Goal: Task Accomplishment & Management: Use online tool/utility

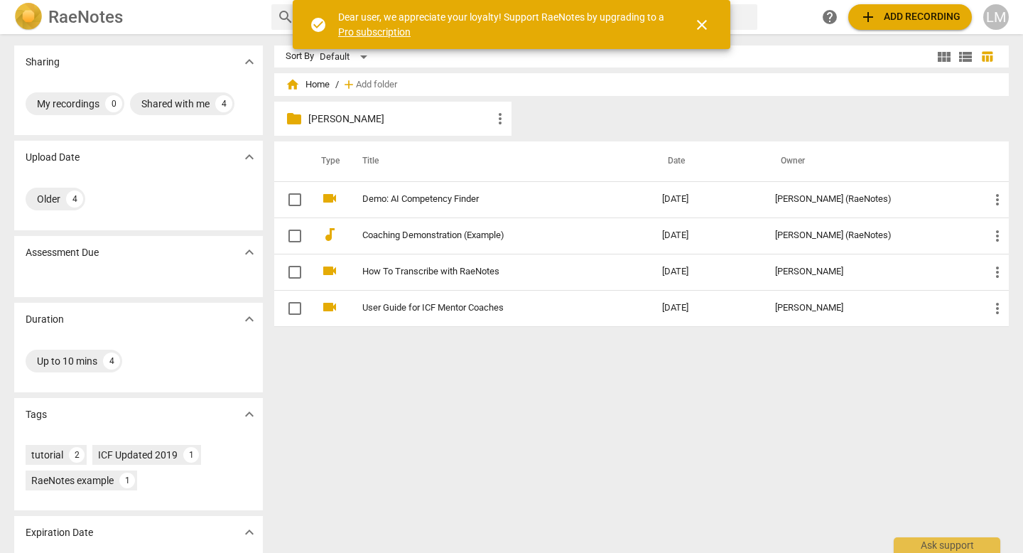
click at [884, 25] on span "add Add recording" at bounding box center [910, 17] width 101 height 17
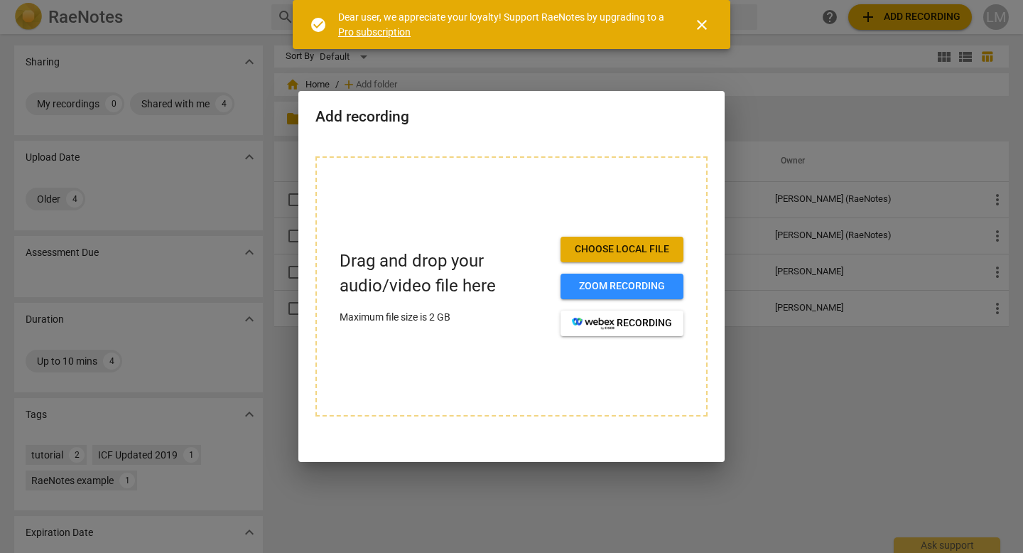
click at [621, 253] on span "Choose local file" at bounding box center [622, 249] width 100 height 14
drag, startPoint x: 617, startPoint y: 246, endPoint x: 514, endPoint y: 262, distance: 104.9
click at [514, 261] on div "Drag and drop your audio/video file here Maximum file size is 2 GB Choose local…" at bounding box center [512, 286] width 344 height 99
click at [428, 312] on p "Maximum file size is 2 GB" at bounding box center [445, 317] width 210 height 15
click at [580, 246] on span "Choose local file" at bounding box center [622, 249] width 100 height 14
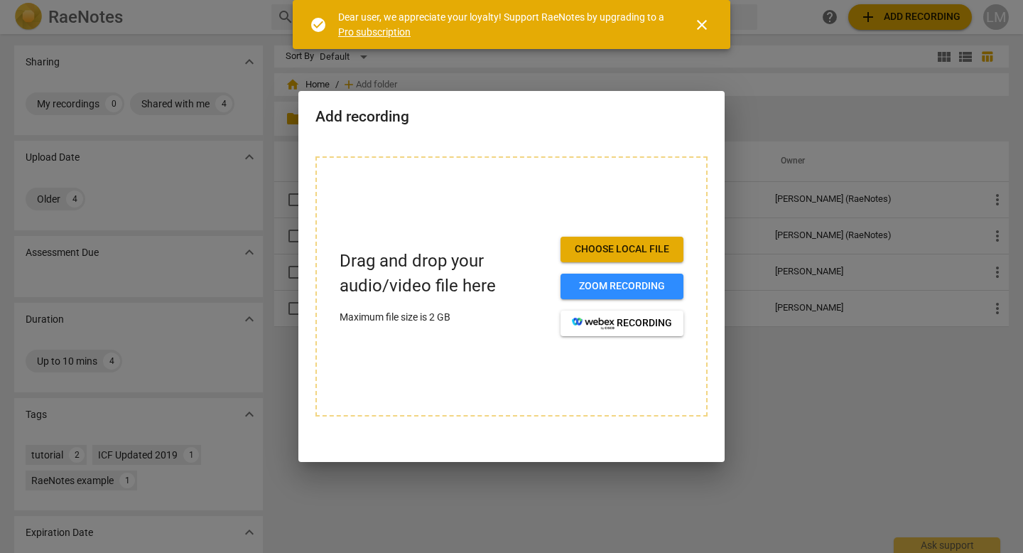
click at [609, 248] on span "Choose local file" at bounding box center [622, 249] width 100 height 14
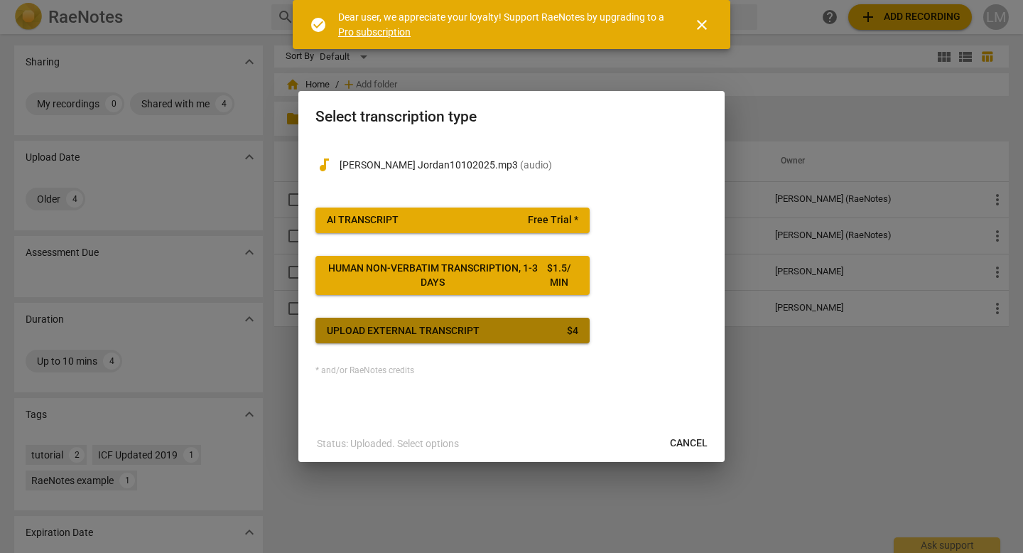
click at [541, 327] on span "Upload external transcript $ 4" at bounding box center [452, 331] width 251 height 14
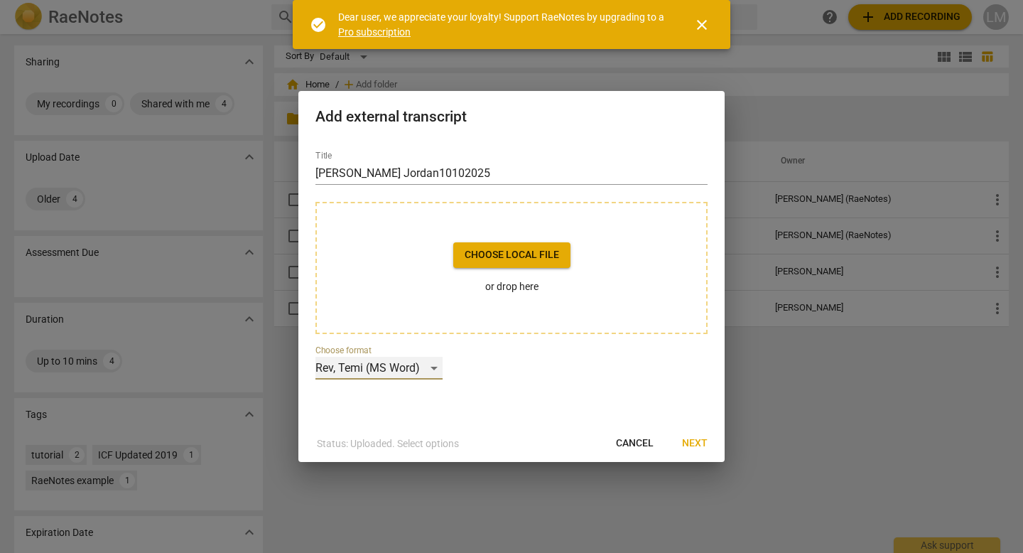
click at [431, 372] on div "Rev, Temi (MS Word)" at bounding box center [378, 368] width 127 height 23
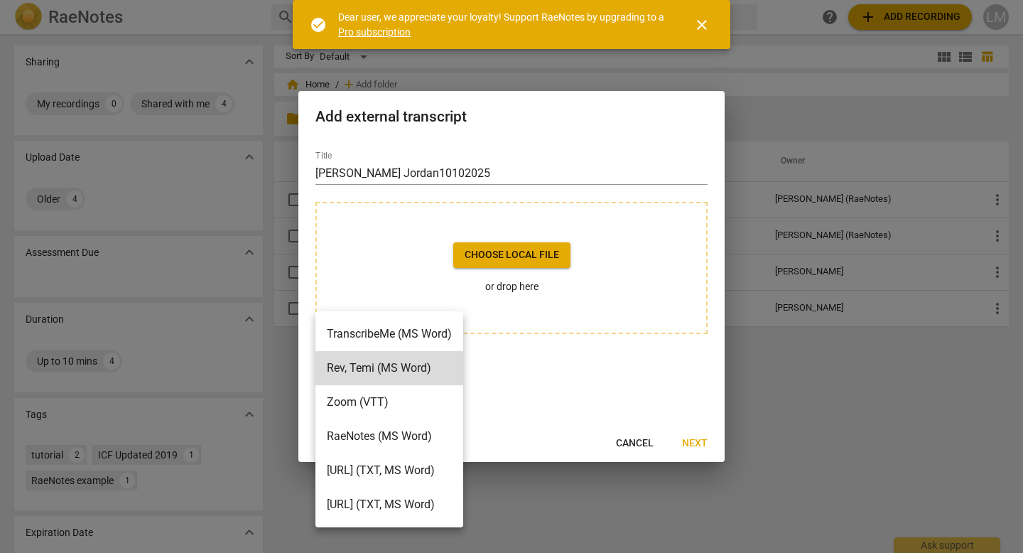
click at [695, 443] on div at bounding box center [511, 276] width 1023 height 553
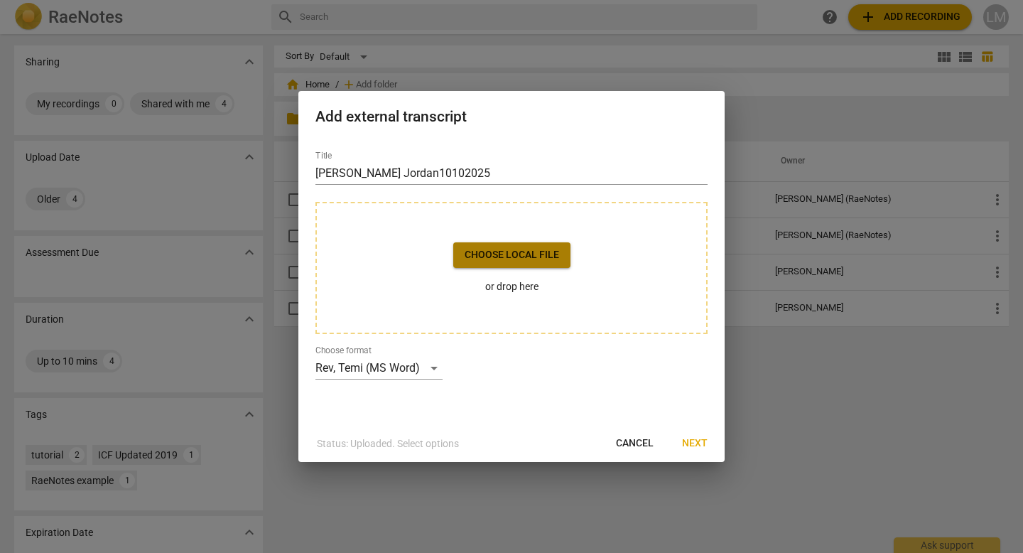
click at [539, 252] on span "Choose local file" at bounding box center [512, 255] width 94 height 14
click at [430, 364] on div "Rev, Temi (MS Word)" at bounding box center [378, 368] width 127 height 23
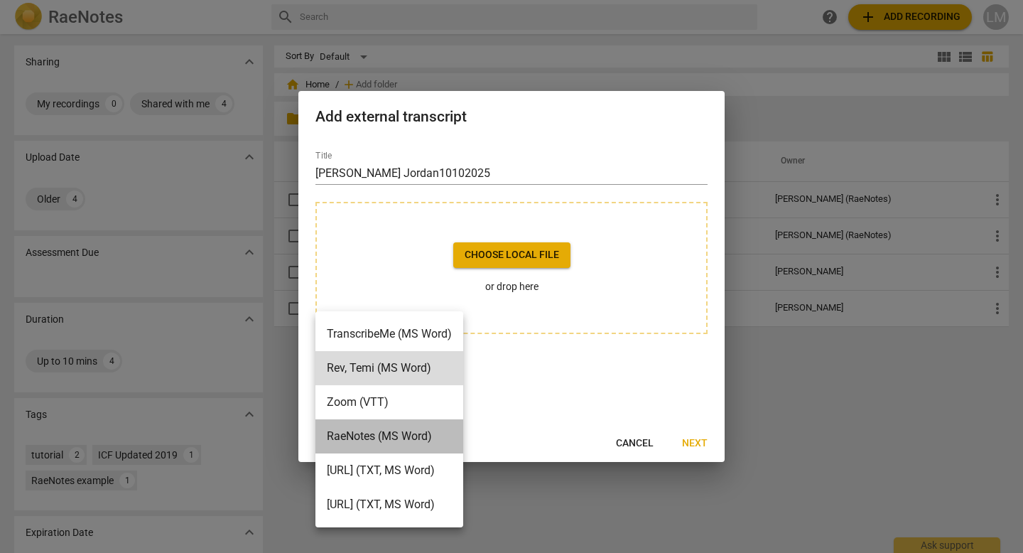
click at [416, 430] on li "RaeNotes (MS Word)" at bounding box center [389, 436] width 148 height 34
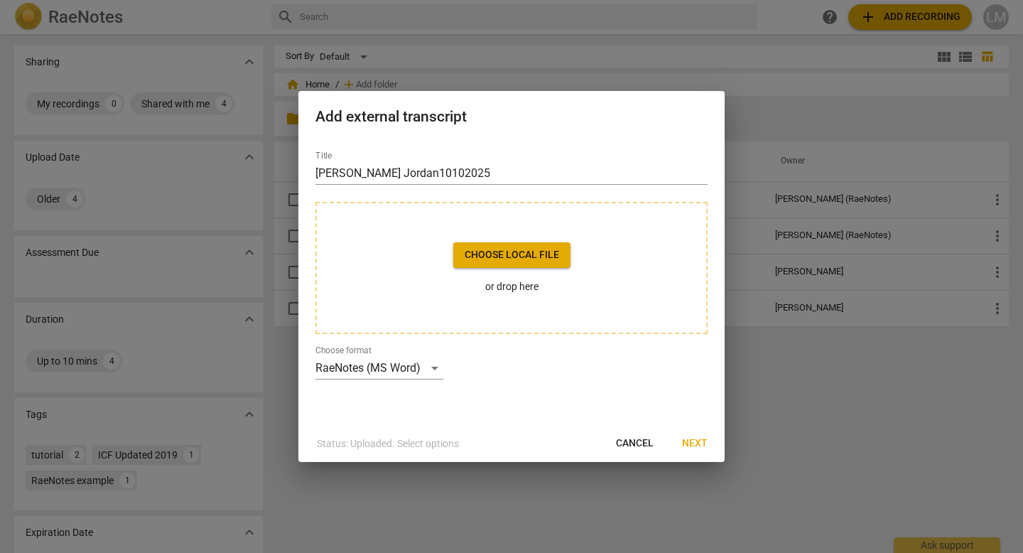
click at [539, 285] on p "or drop here" at bounding box center [511, 286] width 117 height 15
click at [690, 445] on span "Next" at bounding box center [695, 443] width 26 height 14
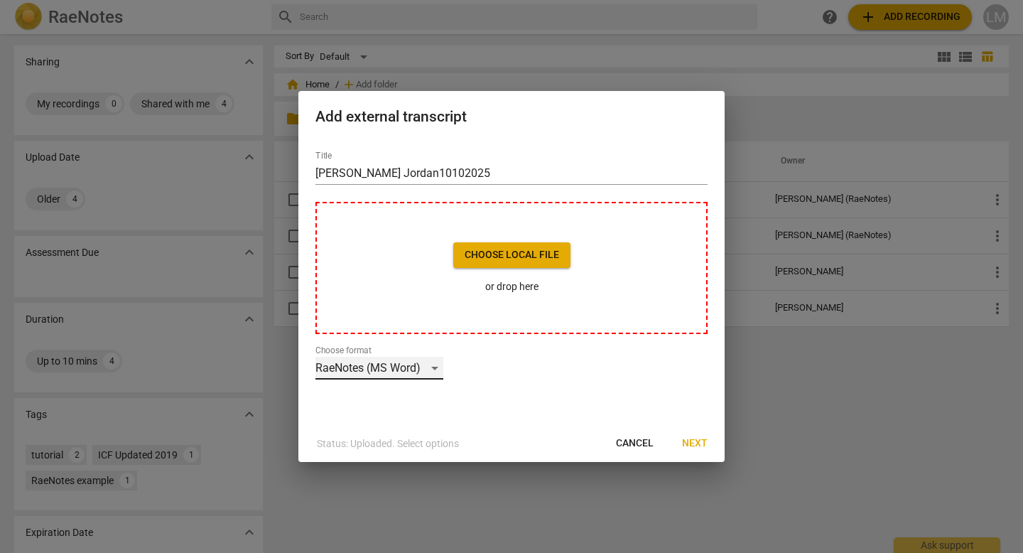
click at [428, 372] on div "RaeNotes (MS Word)" at bounding box center [379, 368] width 128 height 23
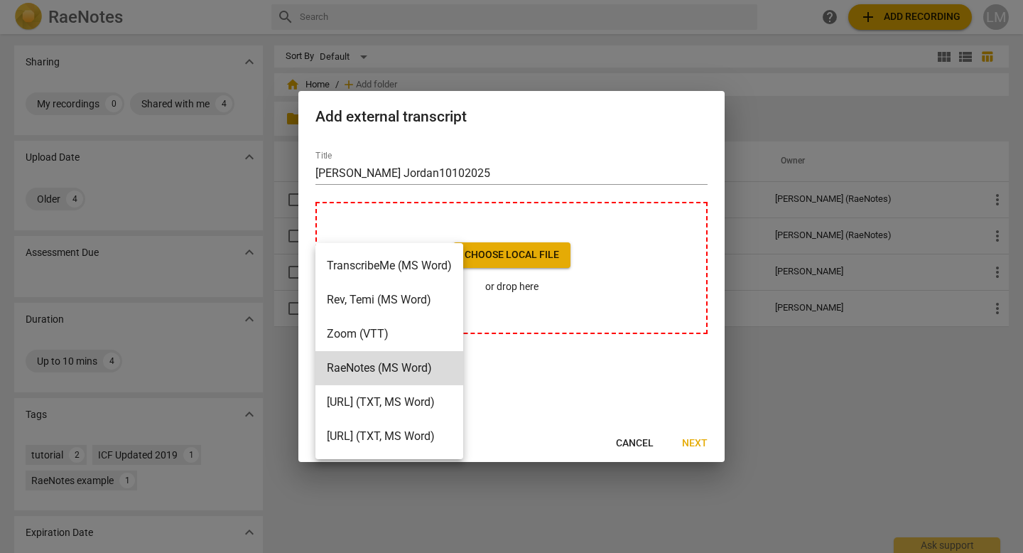
click at [598, 350] on div at bounding box center [511, 276] width 1023 height 553
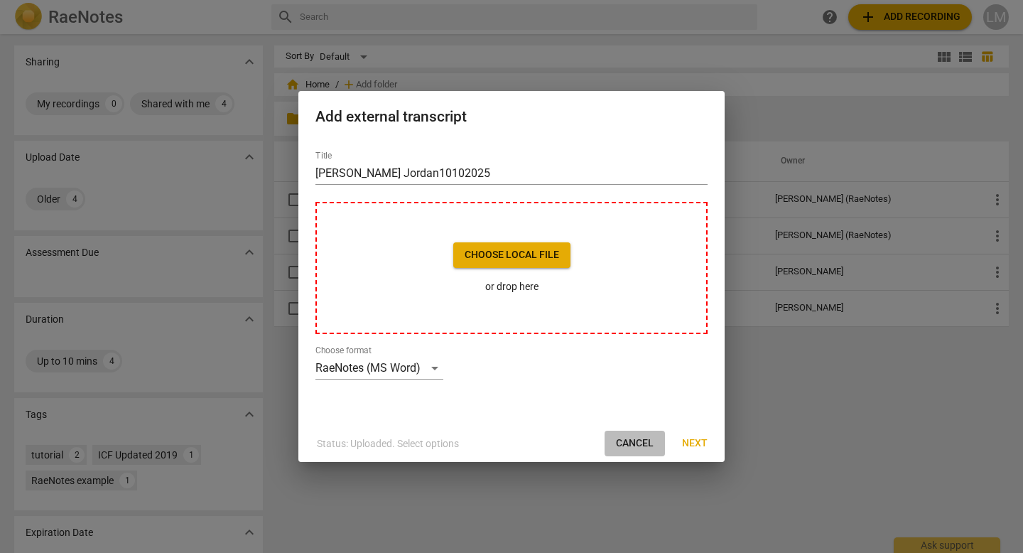
click at [629, 440] on span "Cancel" at bounding box center [635, 443] width 38 height 14
click at [519, 257] on span "Choose local file" at bounding box center [512, 255] width 94 height 14
click at [640, 440] on span "Cancel" at bounding box center [635, 443] width 38 height 14
click at [627, 442] on span "Cancel" at bounding box center [635, 443] width 38 height 14
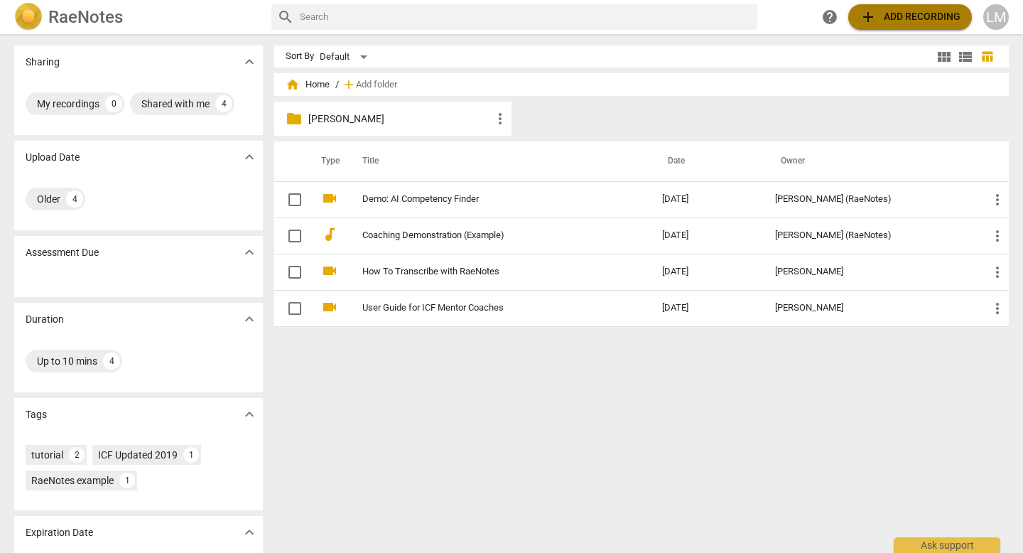
click at [914, 18] on span "add Add recording" at bounding box center [910, 17] width 101 height 17
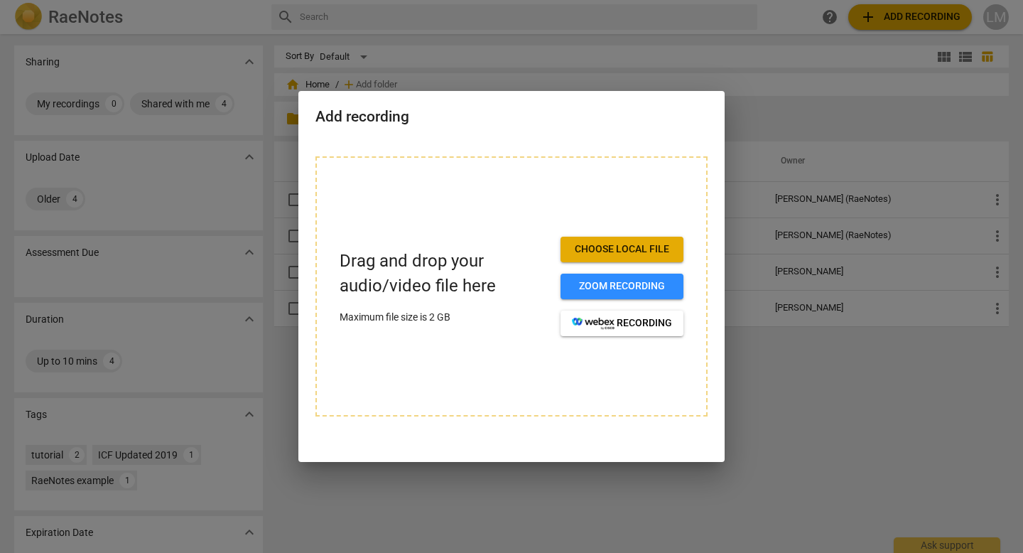
click at [638, 247] on span "Choose local file" at bounding box center [622, 249] width 100 height 14
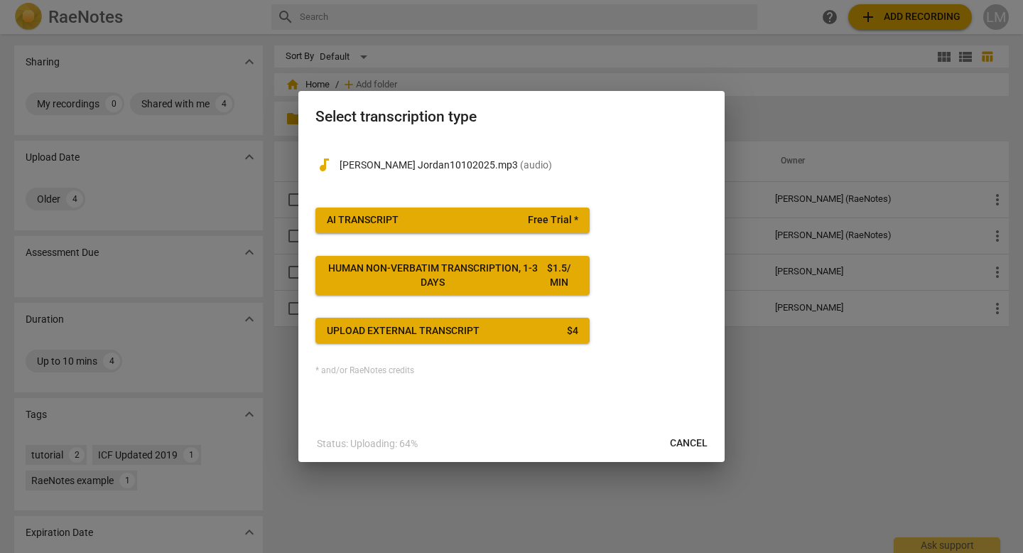
click at [549, 273] on div "$ 1.5 / min" at bounding box center [559, 275] width 40 height 28
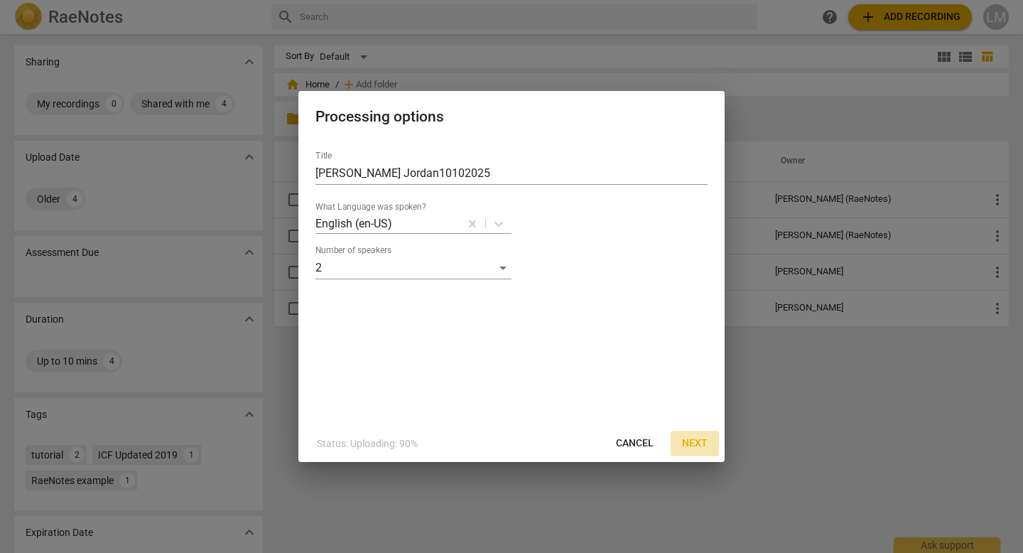
click at [690, 440] on span "Next" at bounding box center [695, 443] width 26 height 14
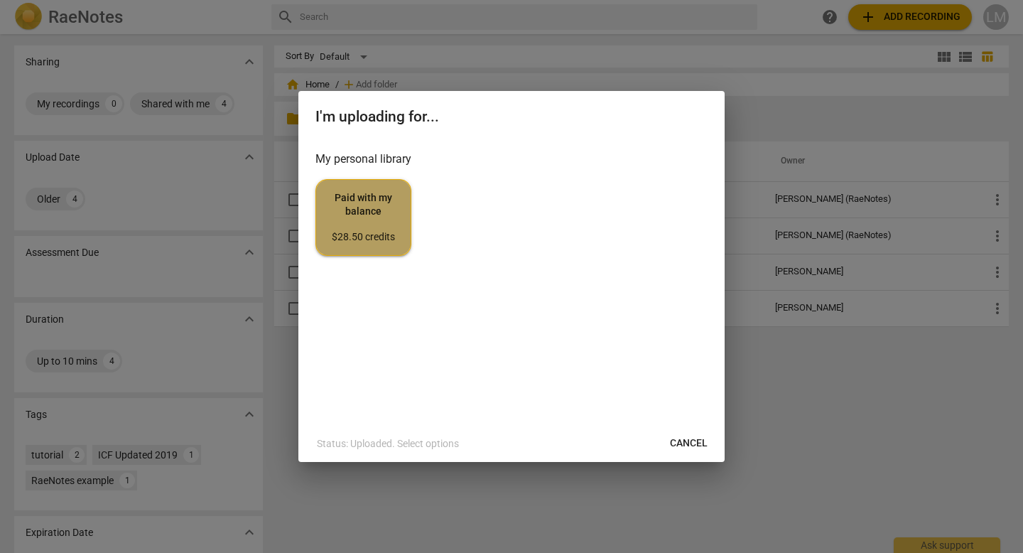
click at [385, 227] on span "Paid with my balance $28.50 credits" at bounding box center [363, 217] width 72 height 53
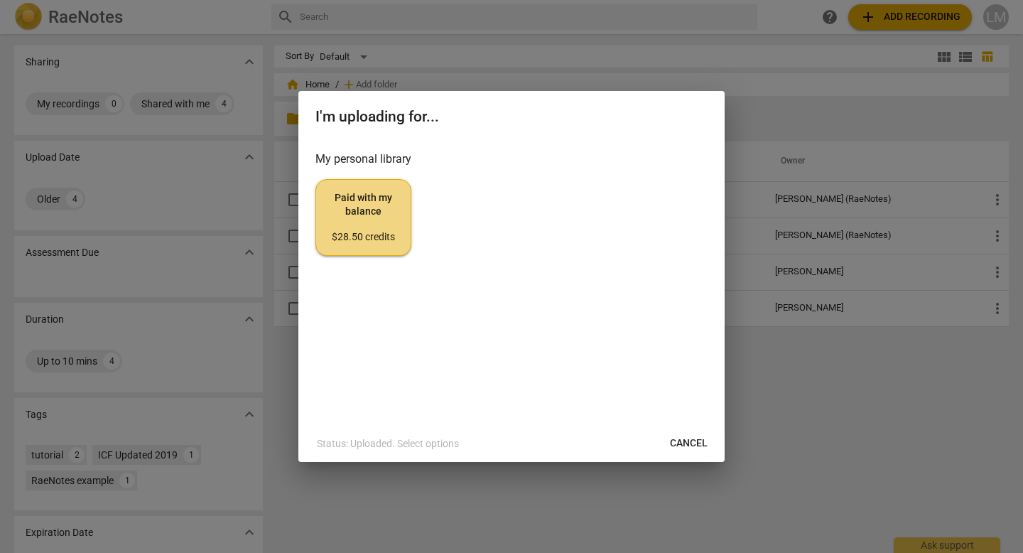
click at [676, 443] on span "Cancel" at bounding box center [689, 443] width 38 height 14
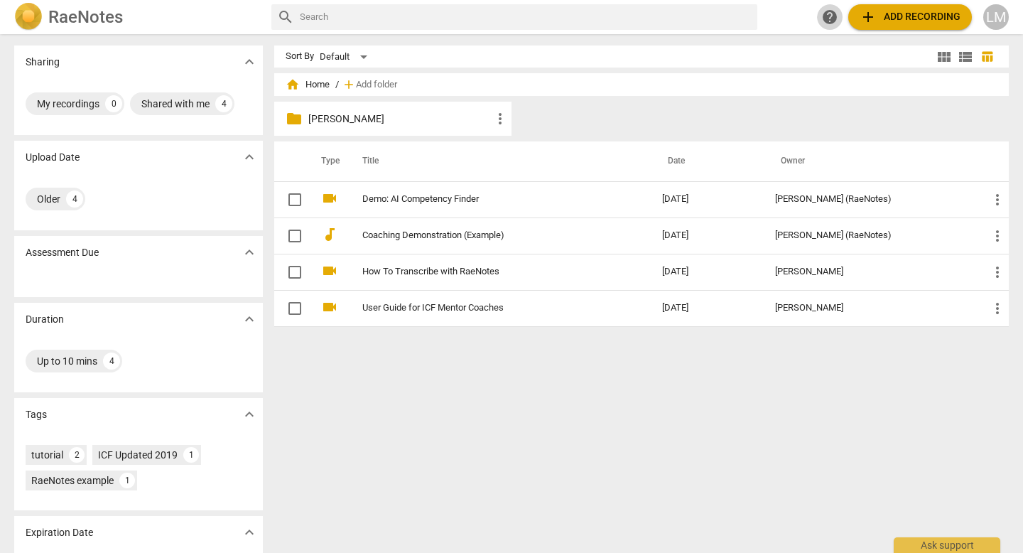
click at [828, 16] on span "help" at bounding box center [829, 17] width 17 height 17
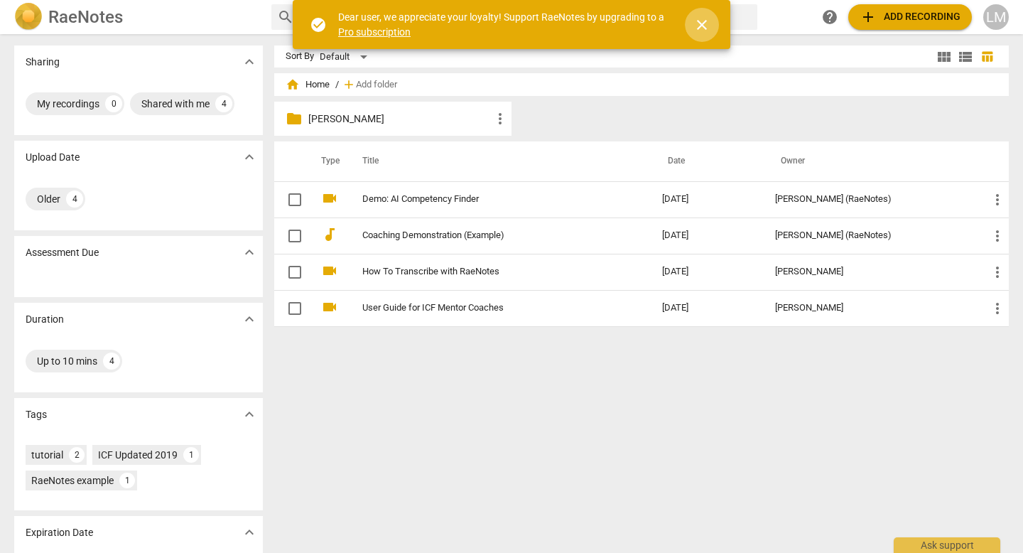
click at [703, 28] on span "close" at bounding box center [701, 24] width 17 height 17
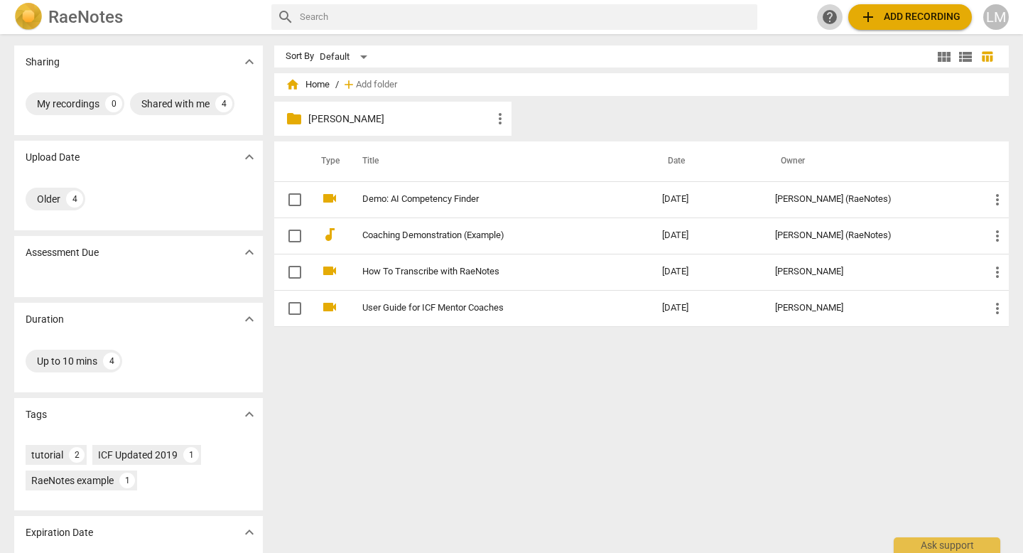
click at [825, 16] on span "help" at bounding box center [829, 17] width 17 height 17
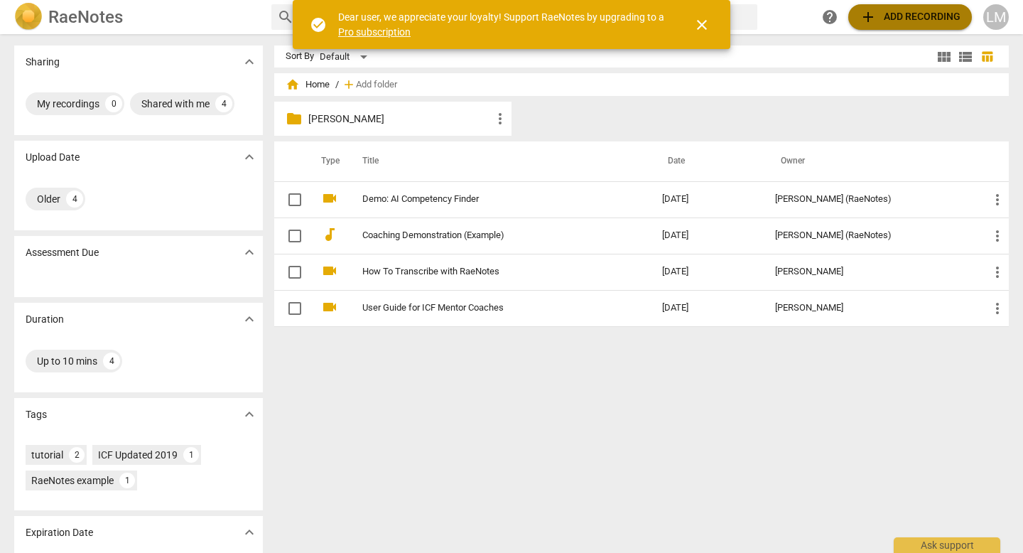
click at [906, 18] on span "add Add recording" at bounding box center [910, 17] width 101 height 17
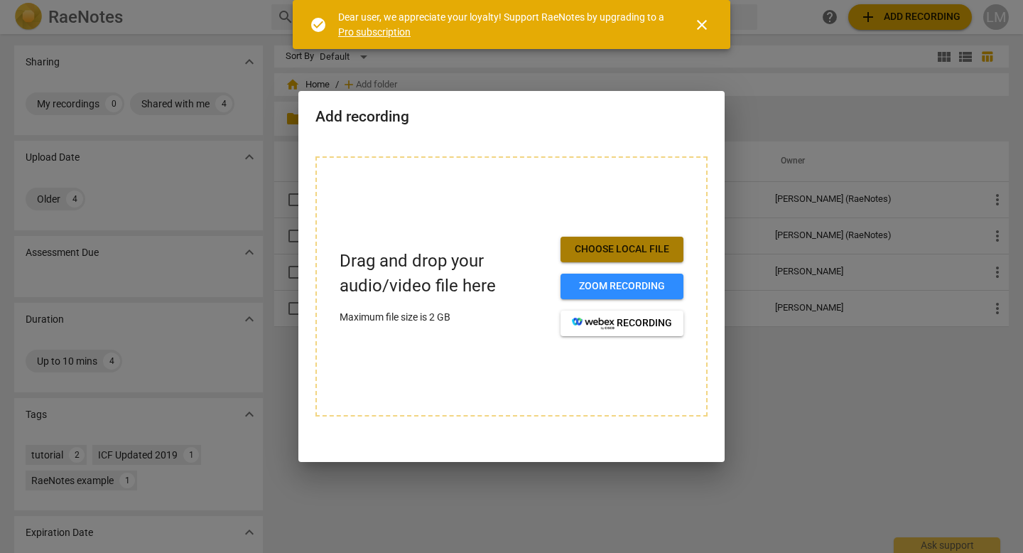
click at [622, 249] on span "Choose local file" at bounding box center [622, 249] width 100 height 14
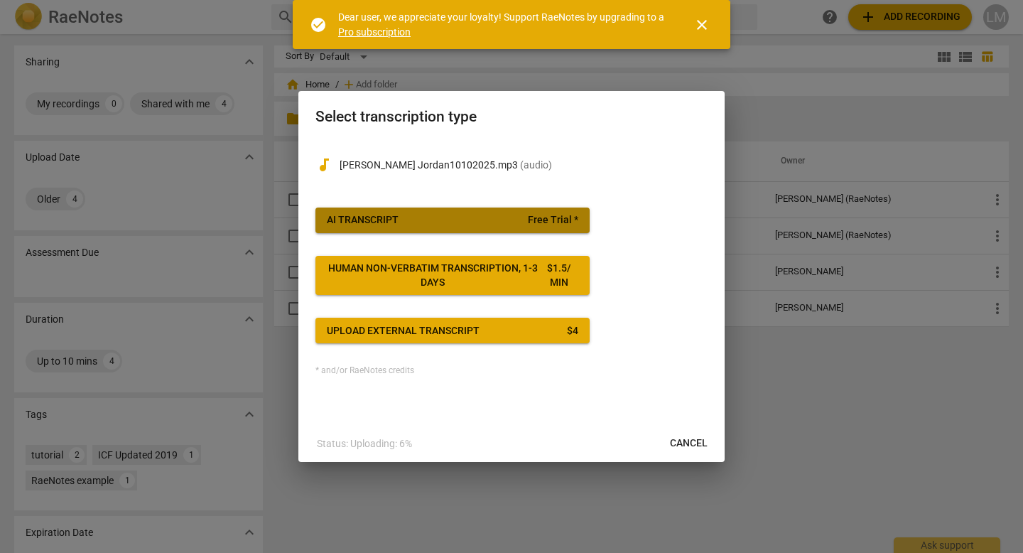
click at [470, 228] on button "AI Transcript Free Trial *" at bounding box center [452, 220] width 274 height 26
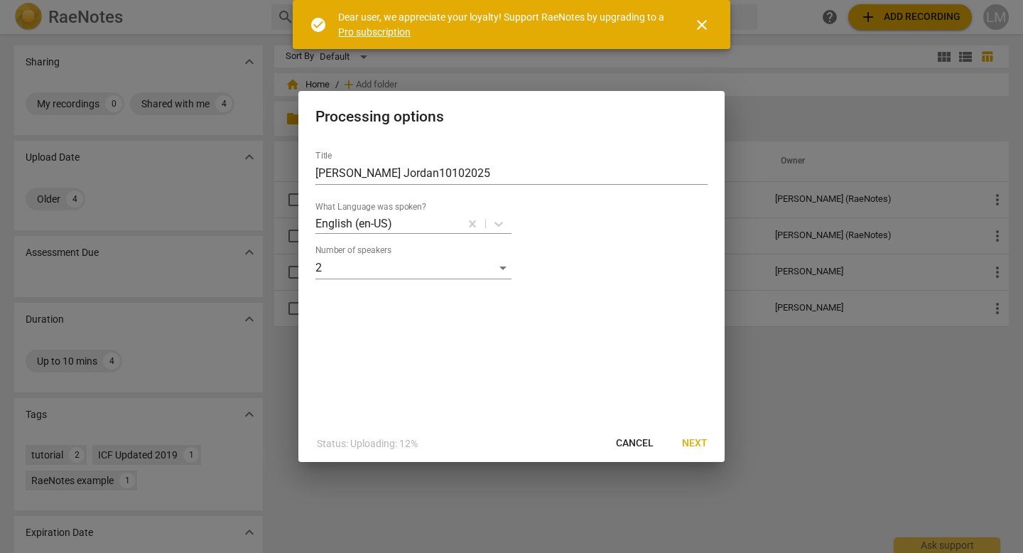
click at [693, 444] on span "Next" at bounding box center [695, 443] width 26 height 14
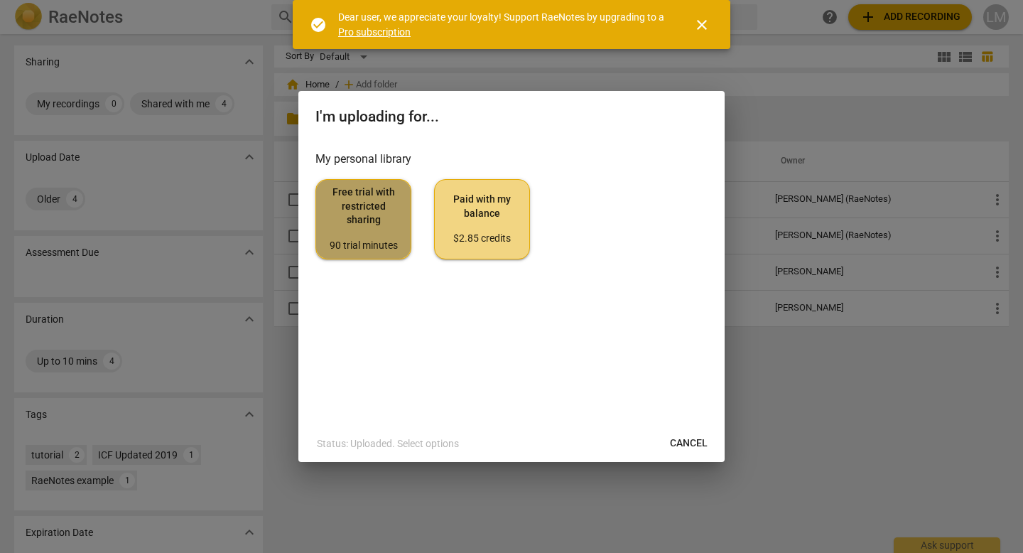
click at [396, 234] on span "Free trial with restricted sharing 90 trial minutes" at bounding box center [363, 218] width 72 height 67
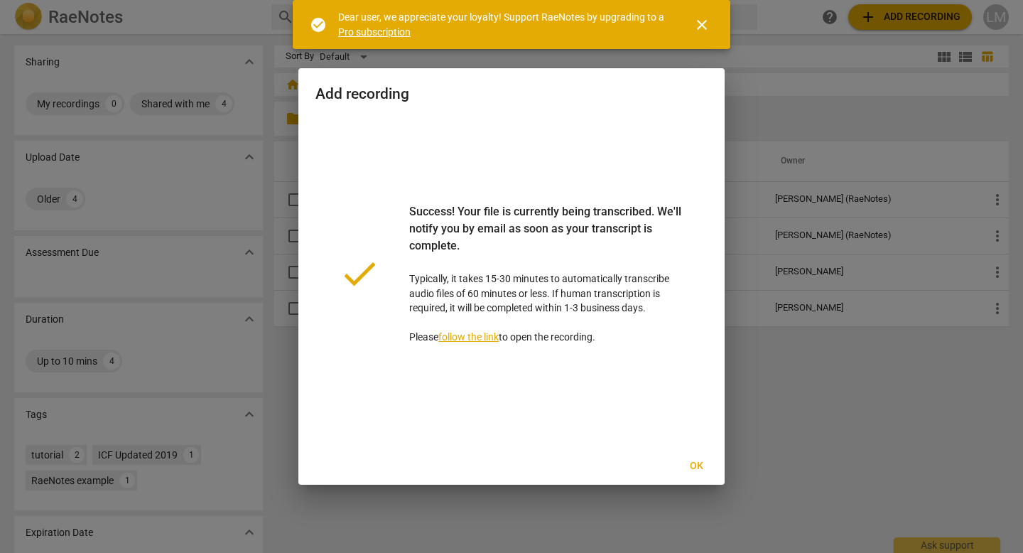
click at [697, 467] on span "Ok" at bounding box center [696, 466] width 23 height 14
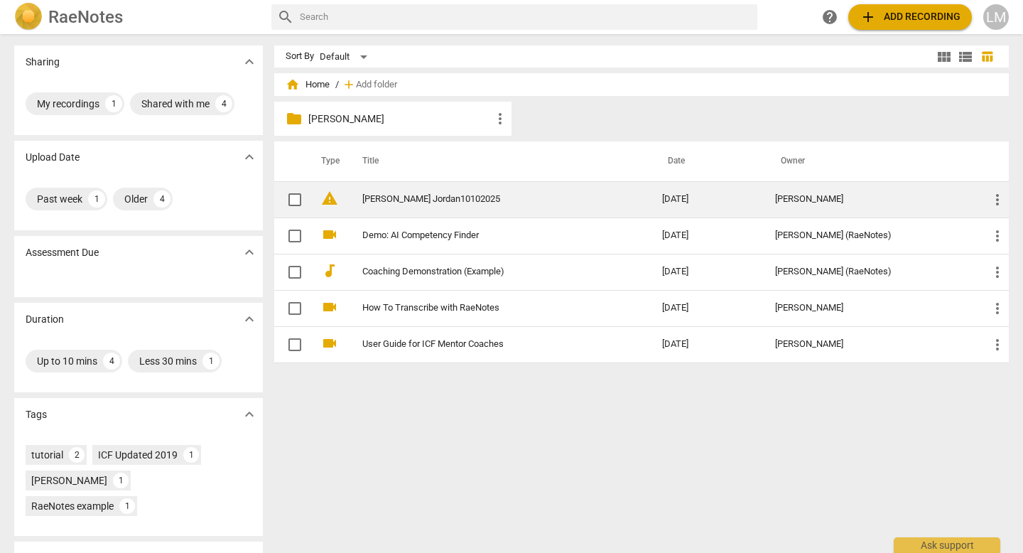
click at [470, 201] on link "[PERSON_NAME] Jordan10102025" at bounding box center [486, 199] width 249 height 11
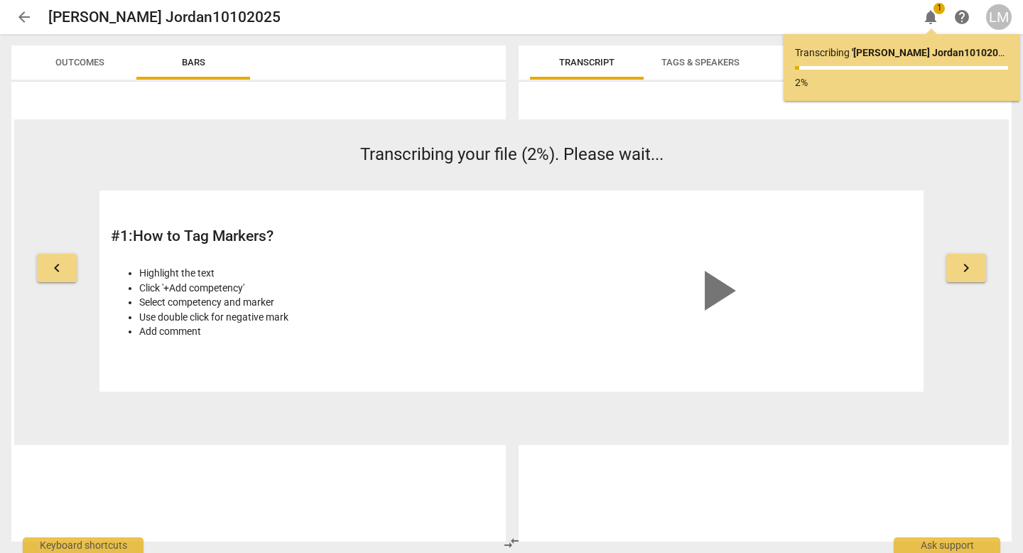
click at [971, 268] on span "keyboard_arrow_right" at bounding box center [966, 267] width 17 height 17
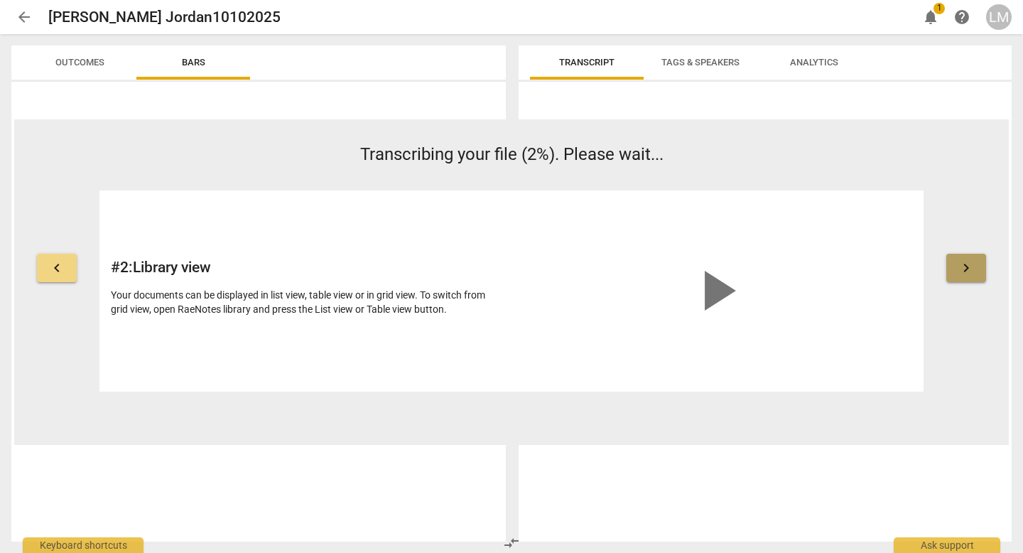
click at [971, 268] on span "keyboard_arrow_right" at bounding box center [966, 267] width 17 height 17
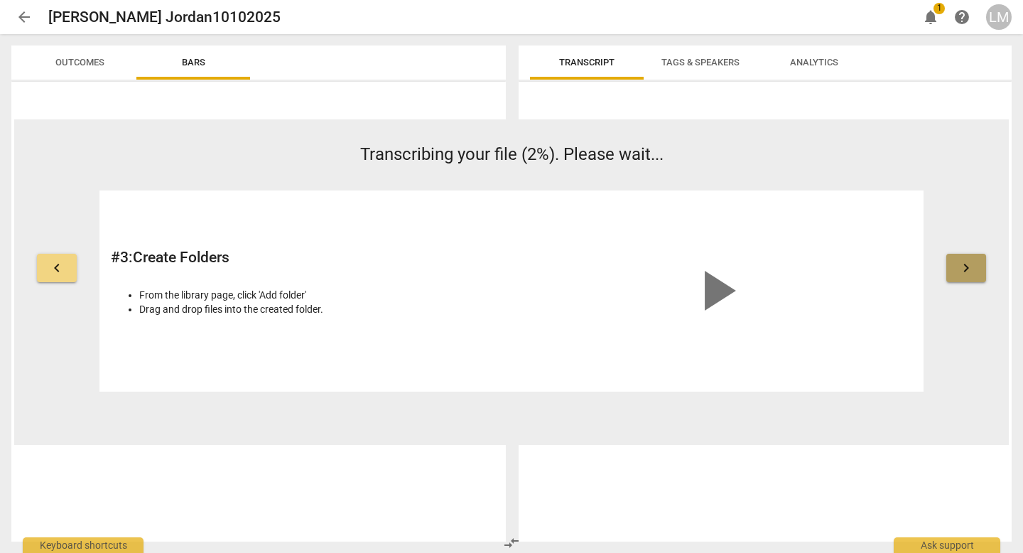
click at [971, 268] on span "keyboard_arrow_right" at bounding box center [966, 267] width 17 height 17
click at [971, 269] on span "keyboard_arrow_right" at bounding box center [966, 267] width 17 height 17
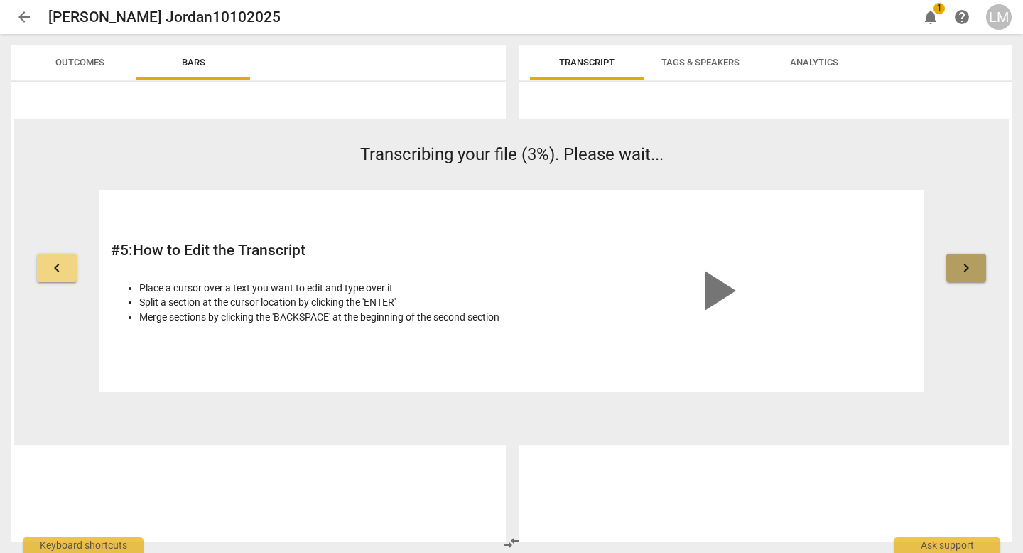
click at [971, 269] on span "keyboard_arrow_right" at bounding box center [966, 267] width 17 height 17
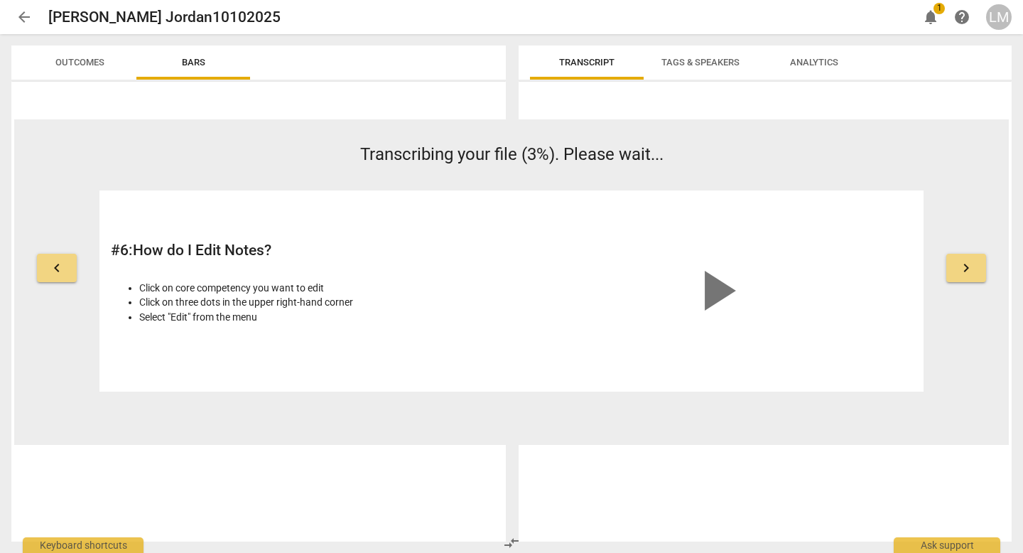
click at [971, 269] on span "keyboard_arrow_right" at bounding box center [966, 267] width 17 height 17
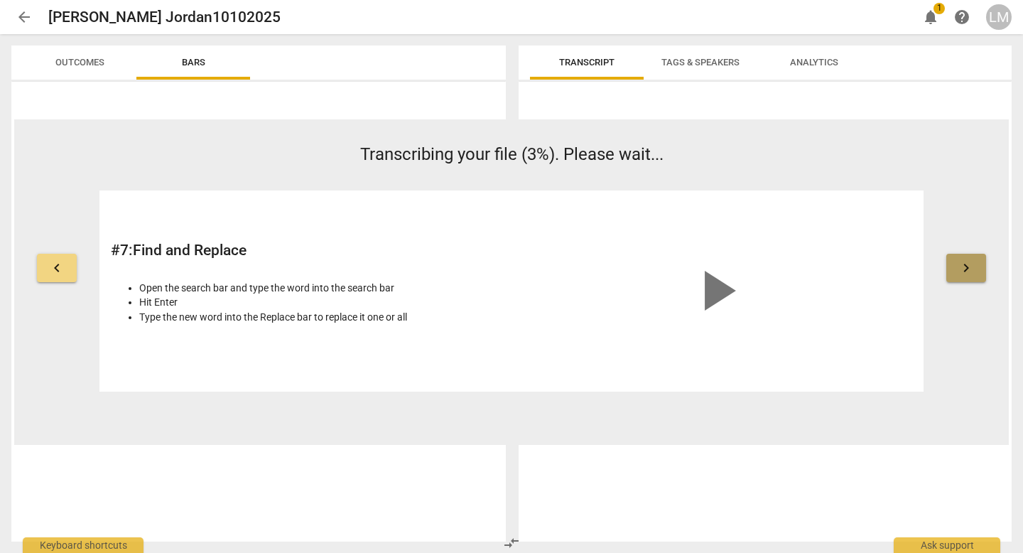
click at [971, 269] on span "keyboard_arrow_right" at bounding box center [966, 267] width 17 height 17
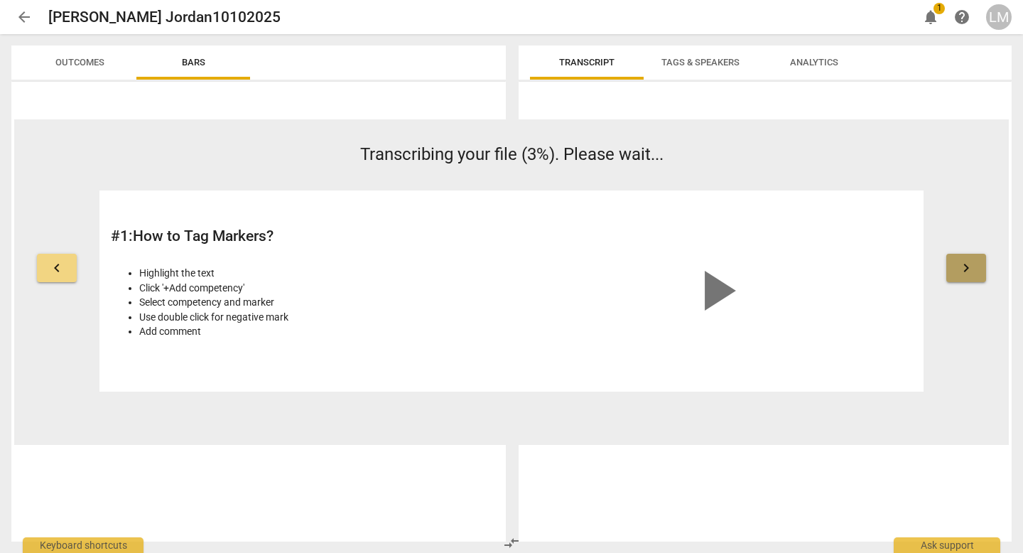
click at [971, 269] on span "keyboard_arrow_right" at bounding box center [966, 267] width 17 height 17
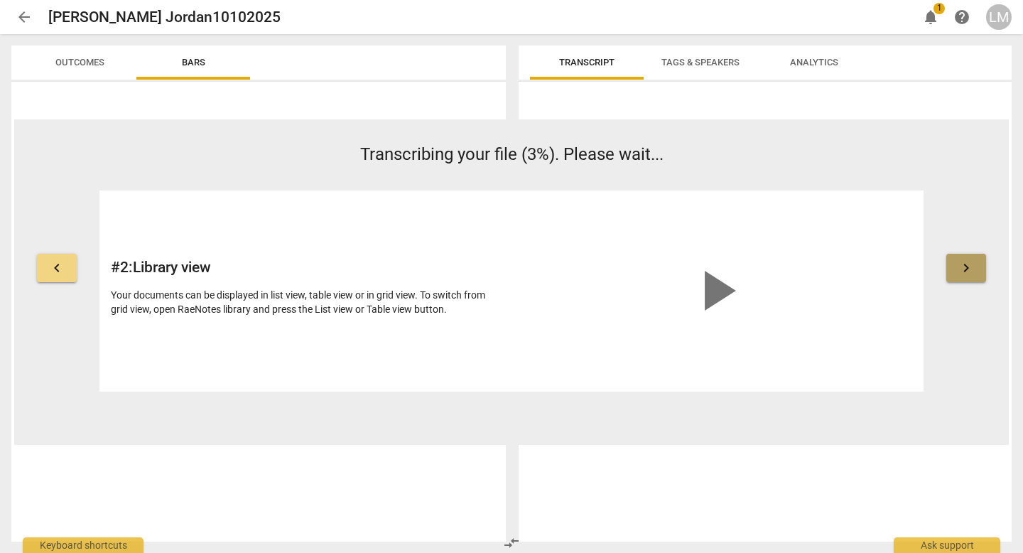
click at [971, 269] on span "keyboard_arrow_right" at bounding box center [966, 267] width 17 height 17
